Goal: Check status: Check status

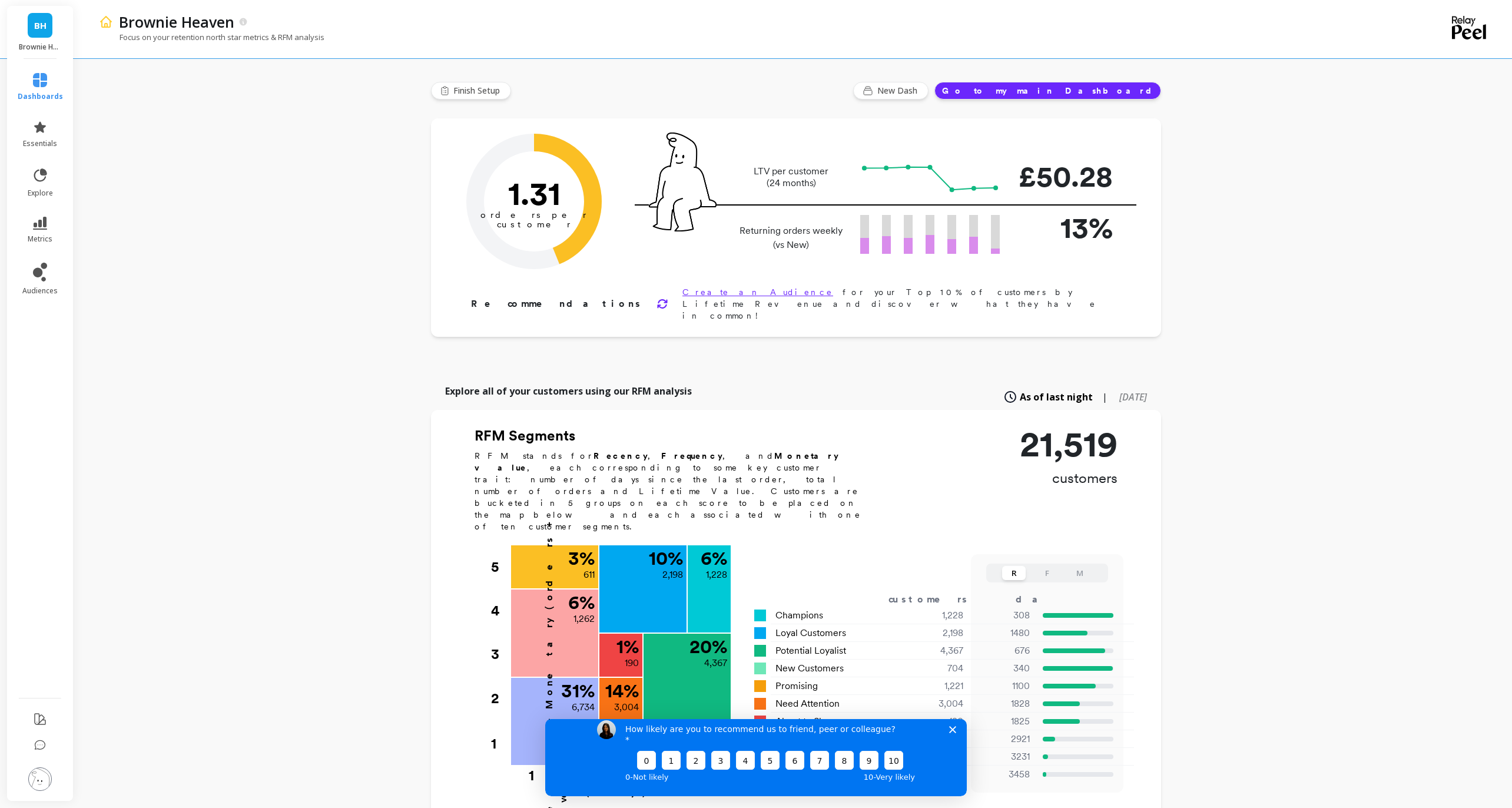
click at [951, 731] on div "How likely are you to recommend us to friend, peer or colleague? 0 1 2 3 4 5 6 …" at bounding box center [756, 752] width 422 height 88
click at [47, 279] on link "audiences" at bounding box center [41, 279] width 45 height 33
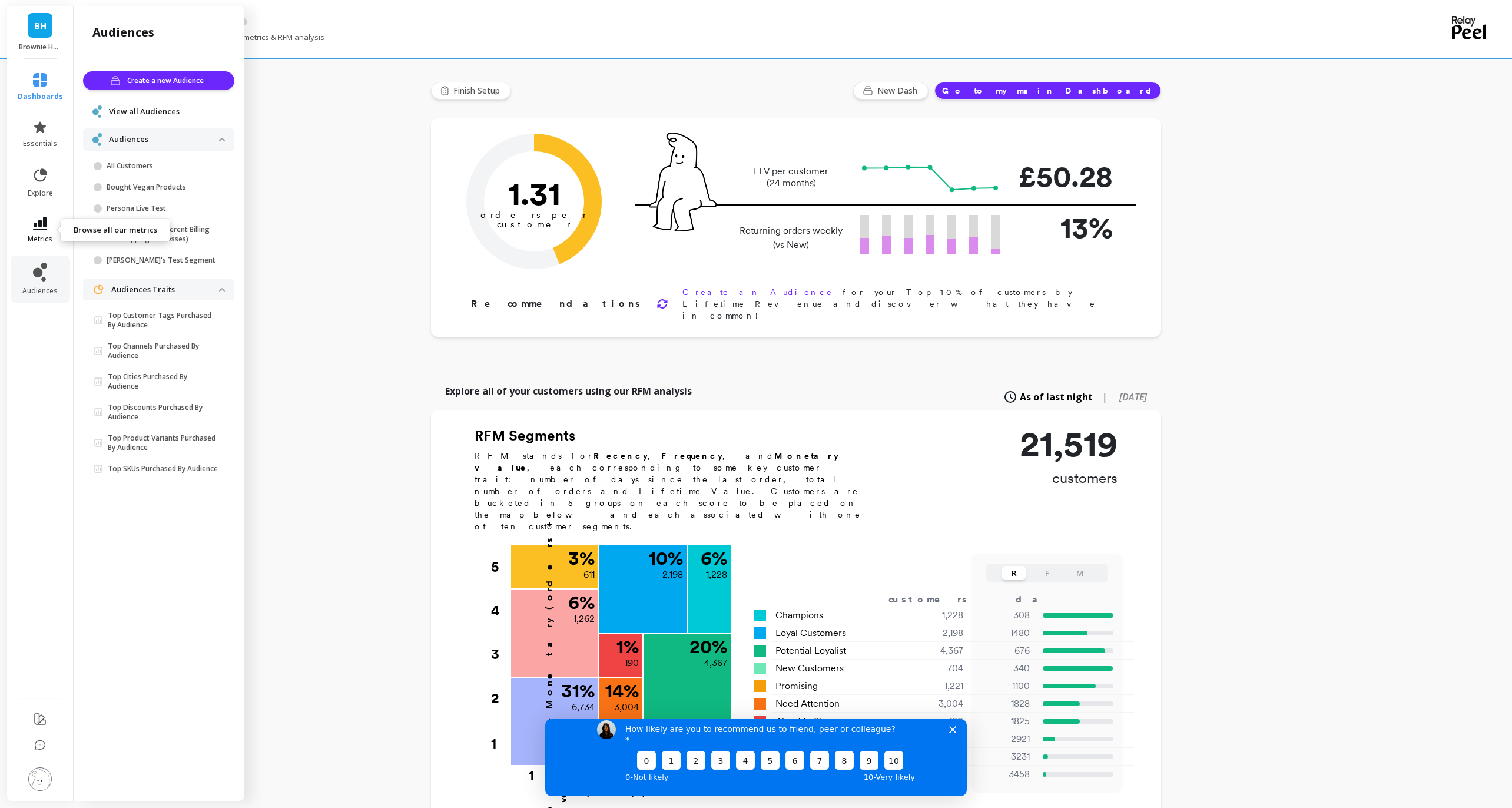
click at [44, 228] on icon at bounding box center [40, 223] width 14 height 13
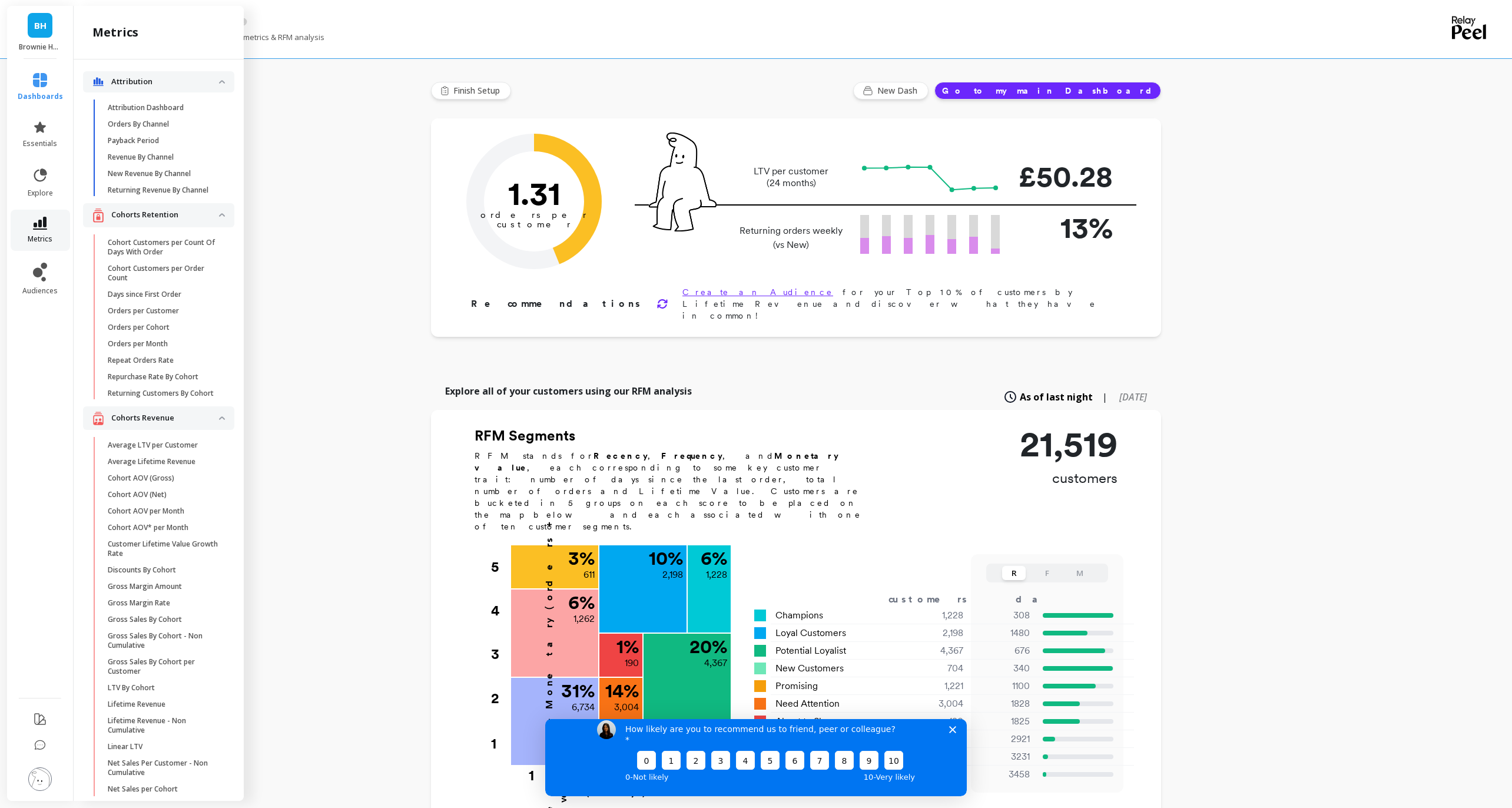
scroll to position [1353, 0]
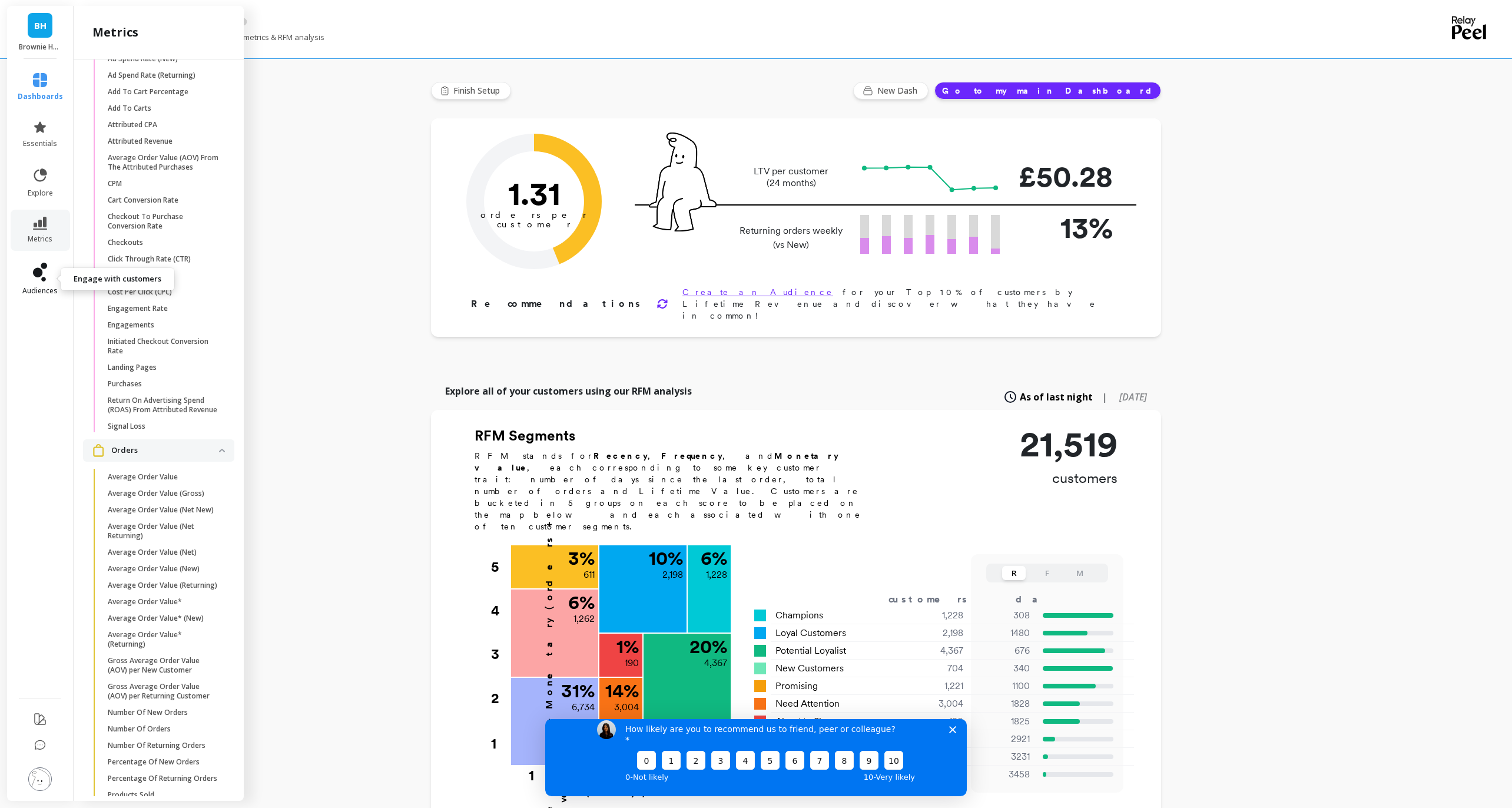
click at [46, 274] on icon at bounding box center [40, 272] width 14 height 19
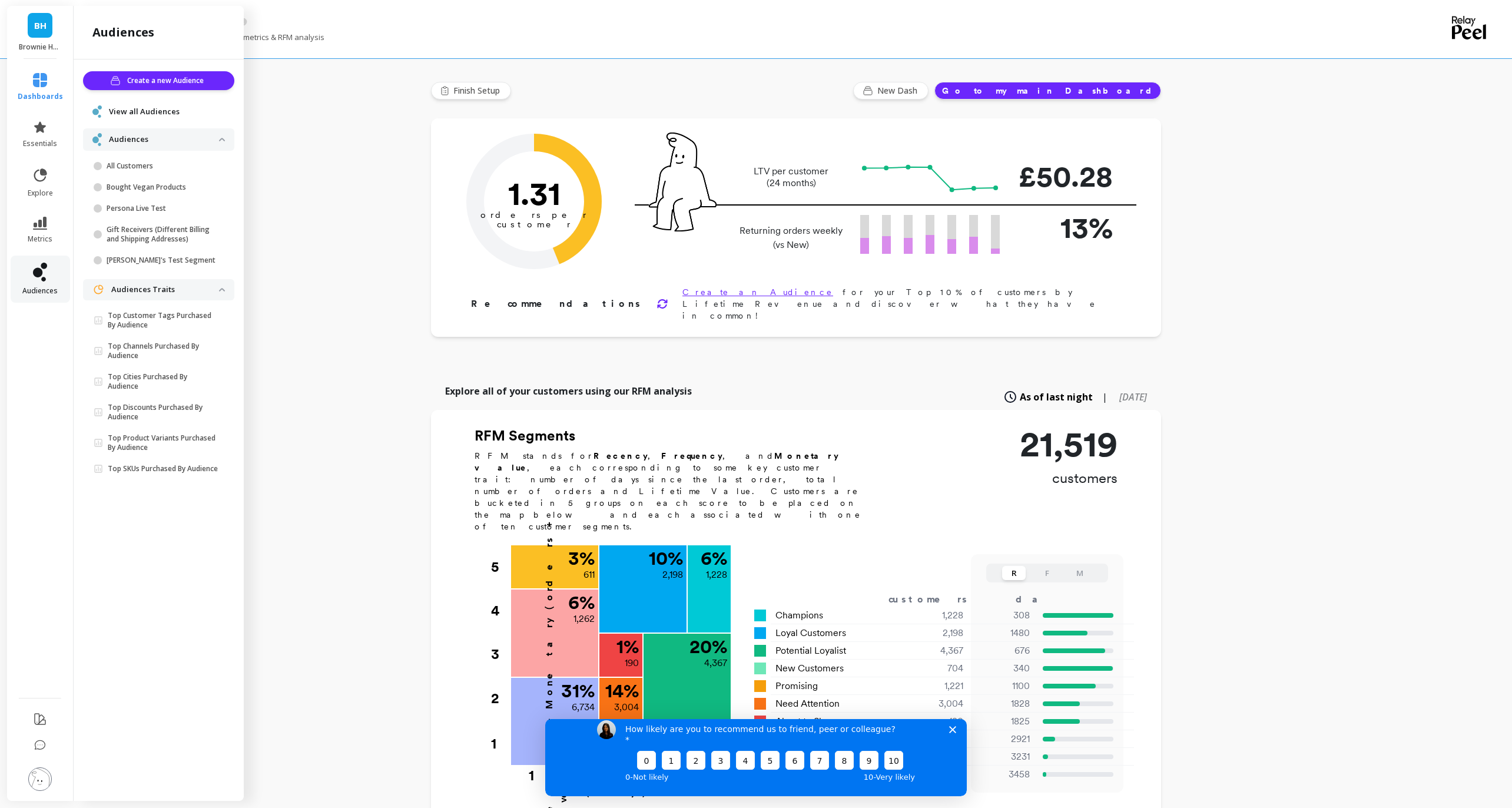
scroll to position [0, 0]
click at [37, 170] on icon at bounding box center [41, 175] width 13 height 13
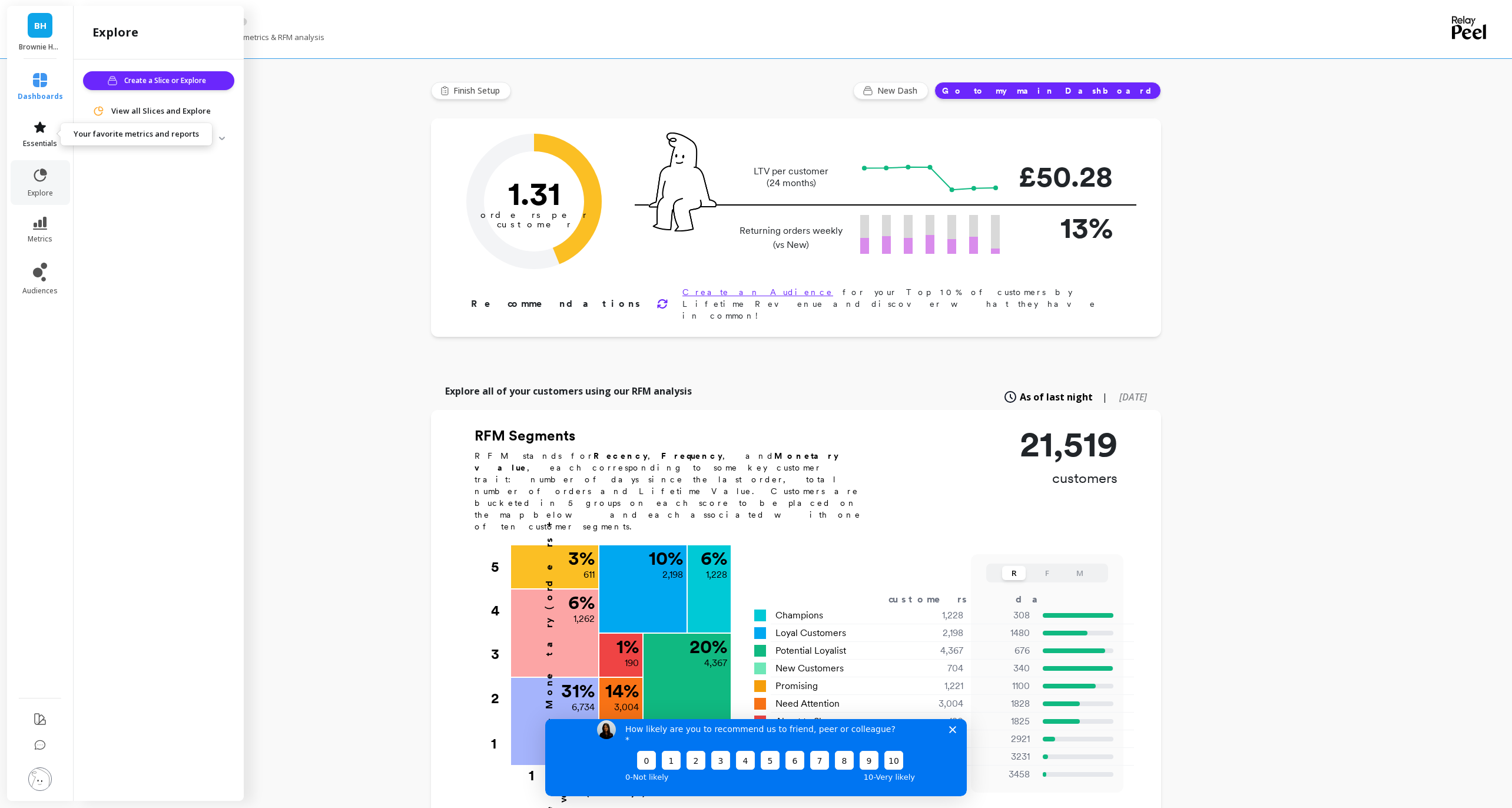
click at [37, 132] on icon at bounding box center [40, 127] width 12 height 11
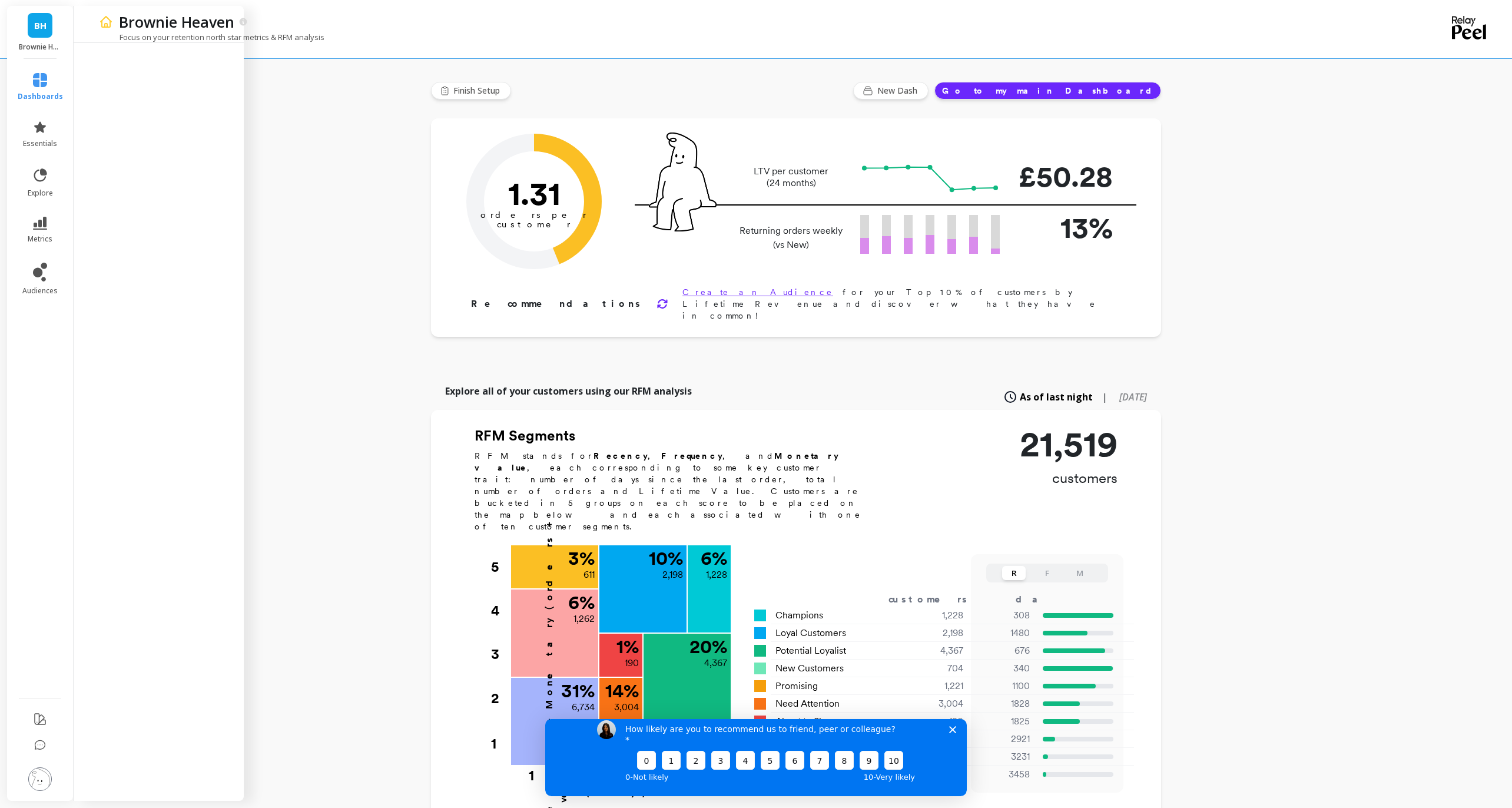
click at [1086, 88] on button "Go to my main Dashboard" at bounding box center [1047, 90] width 227 height 18
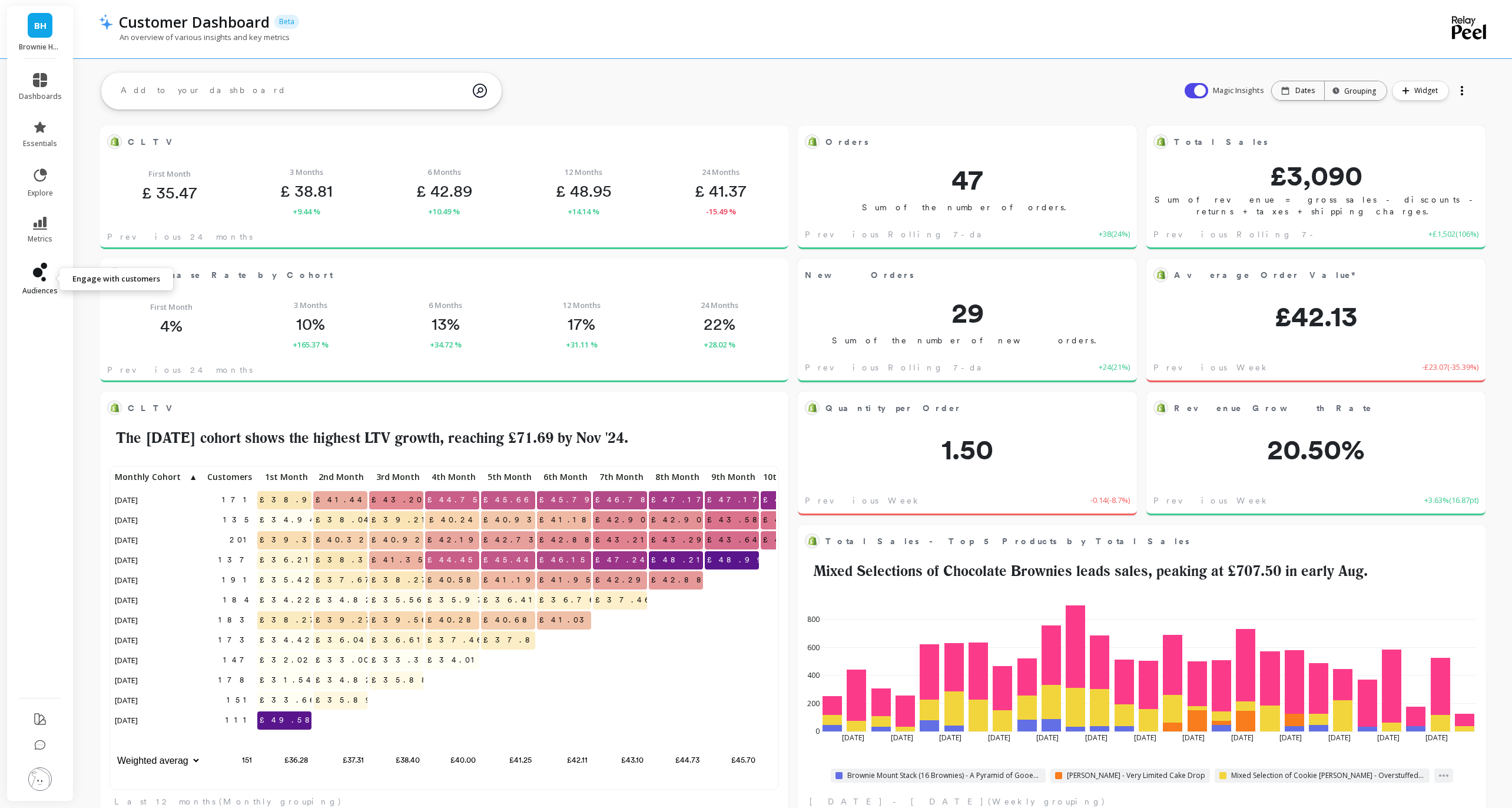
click at [47, 273] on icon at bounding box center [40, 272] width 14 height 19
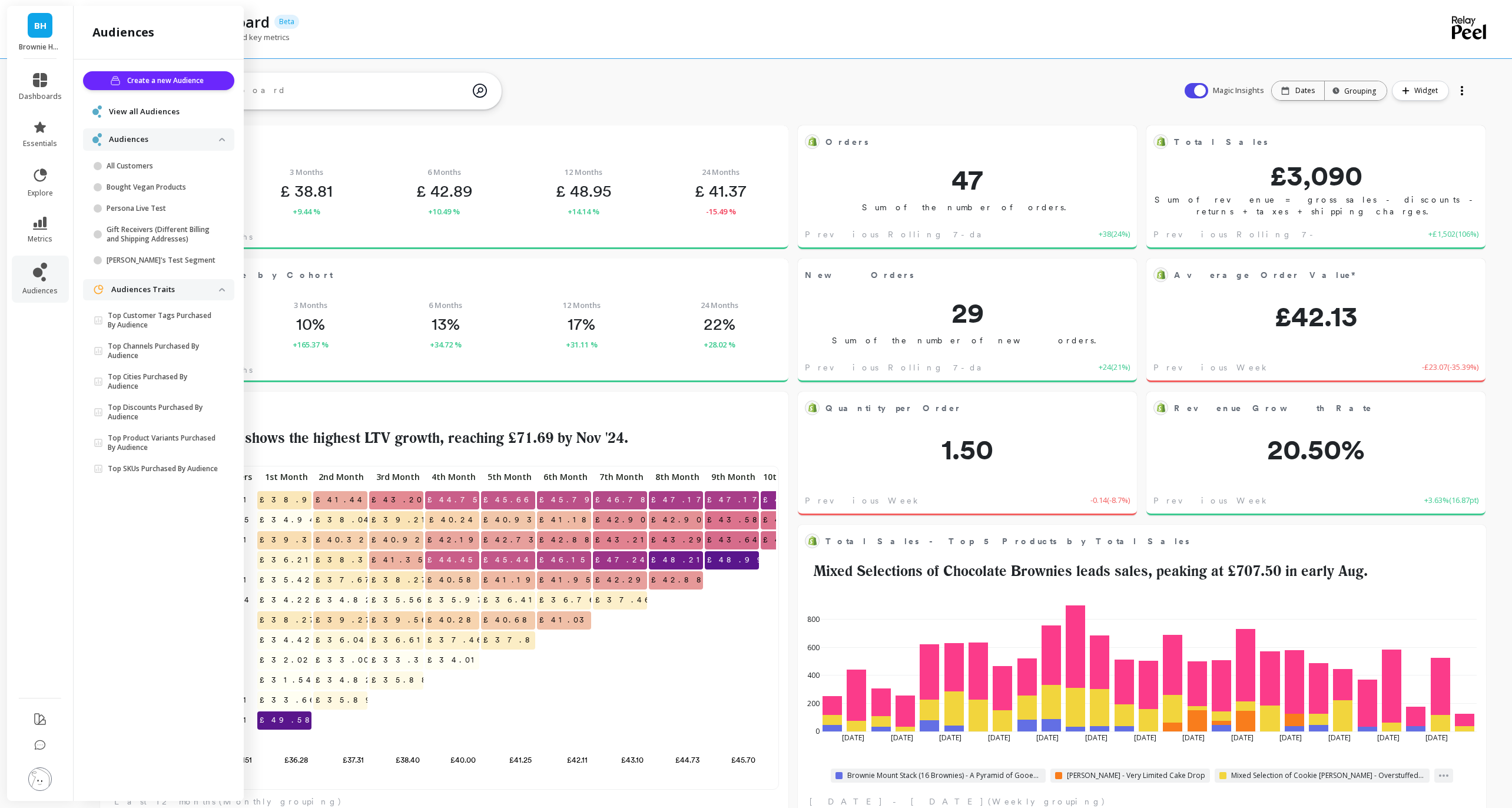
click at [592, 57] on div "Customer Dashboard Beta An overview of various insights and key metrics" at bounding box center [746, 29] width 1293 height 58
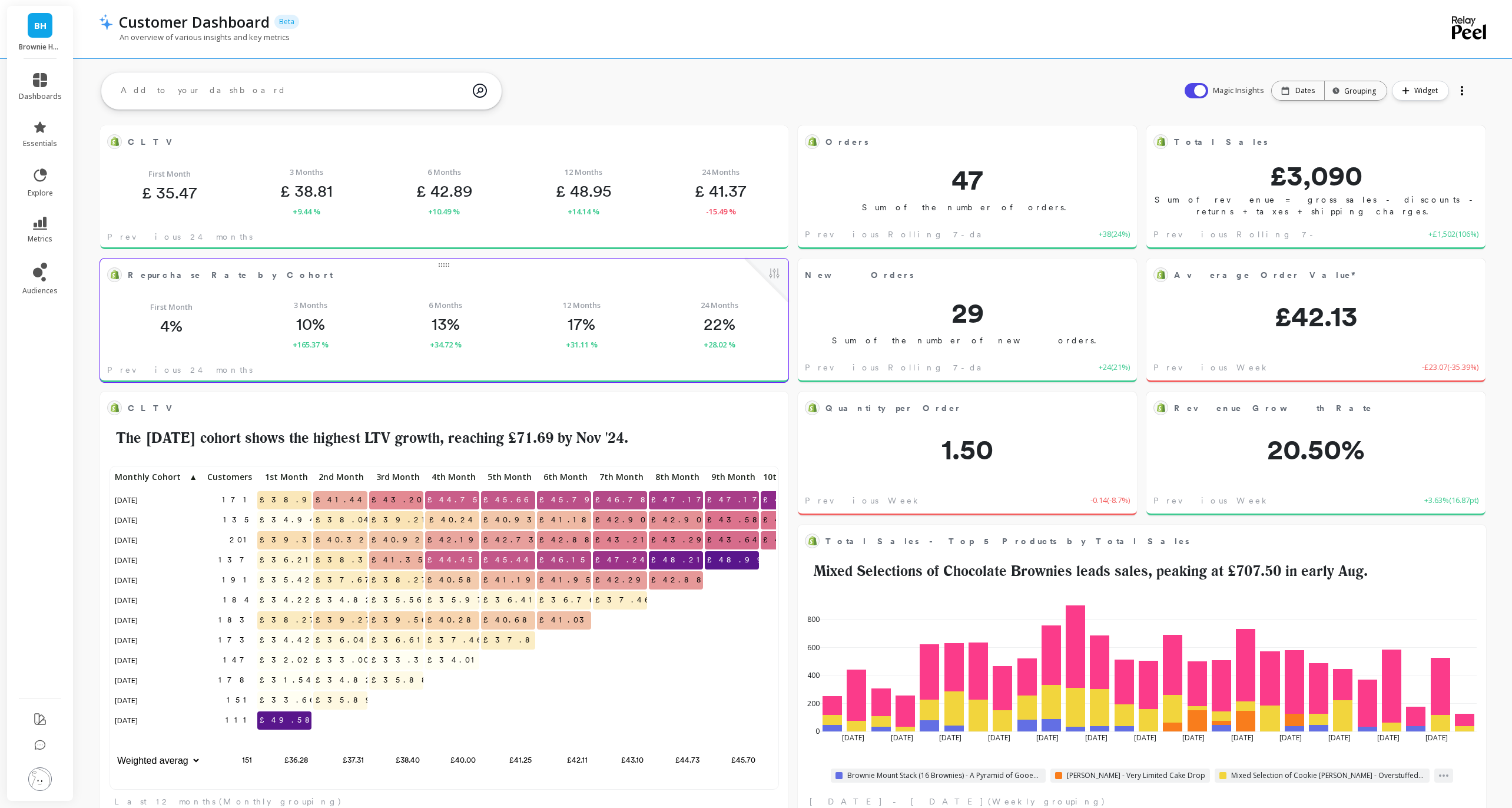
click at [143, 280] on span "Repurchase Rate by Cohort" at bounding box center [230, 275] width 205 height 12
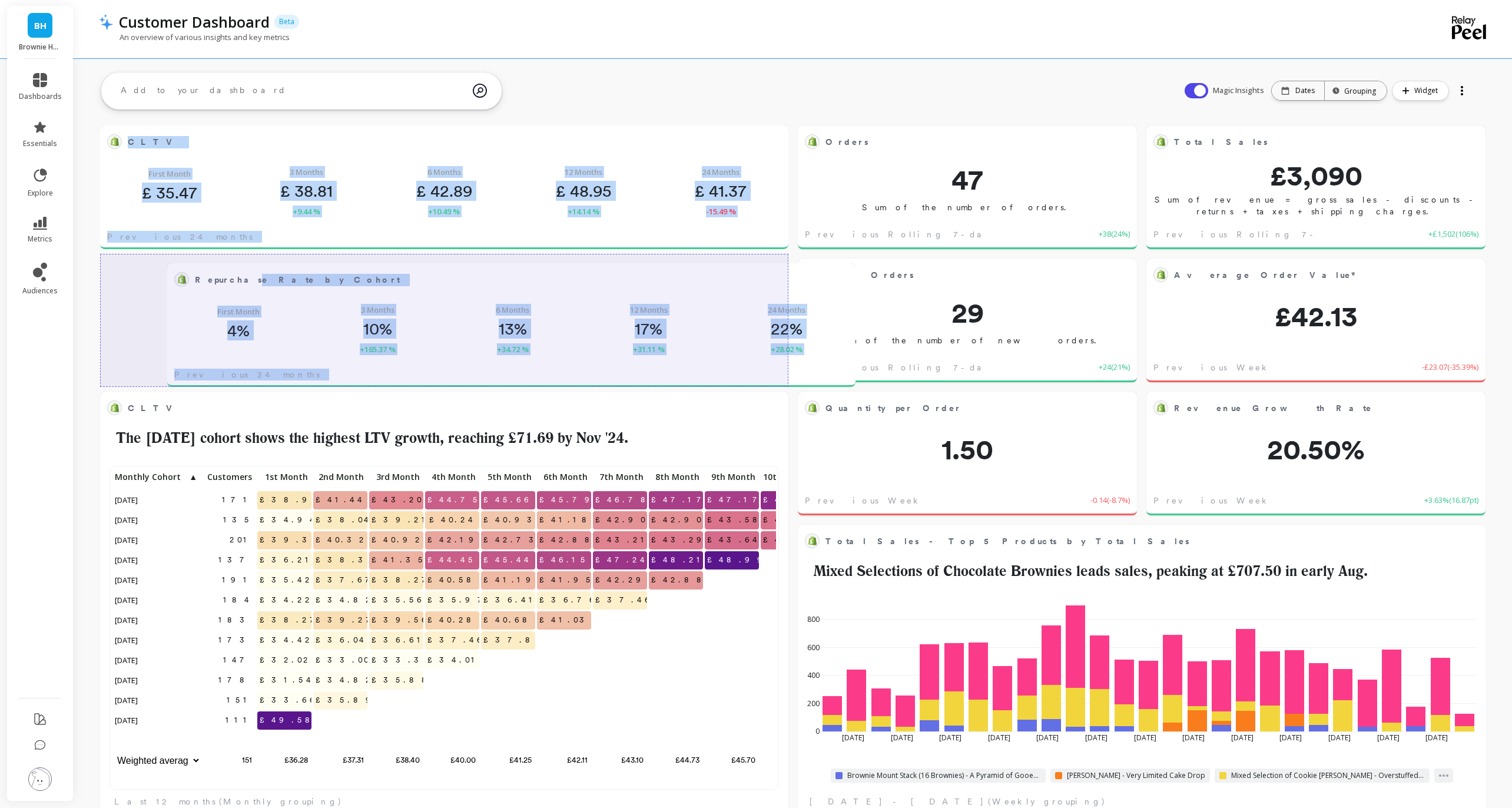
drag, startPoint x: 108, startPoint y: 274, endPoint x: 176, endPoint y: 280, distance: 68.3
